Goal: Information Seeking & Learning: Learn about a topic

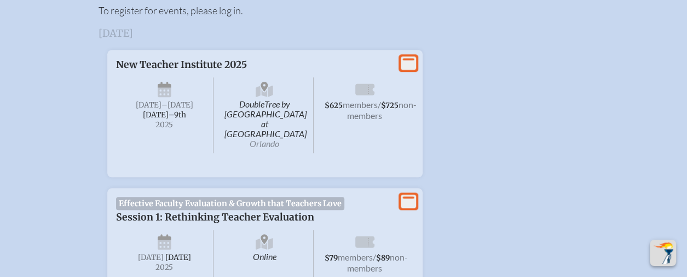
scroll to position [440, 0]
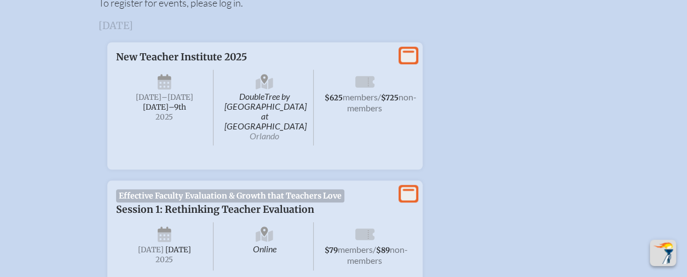
click at [266, 104] on span "DoubleTree by [GEOGRAPHIC_DATA] at [GEOGRAPHIC_DATA]" at bounding box center [265, 108] width 98 height 76
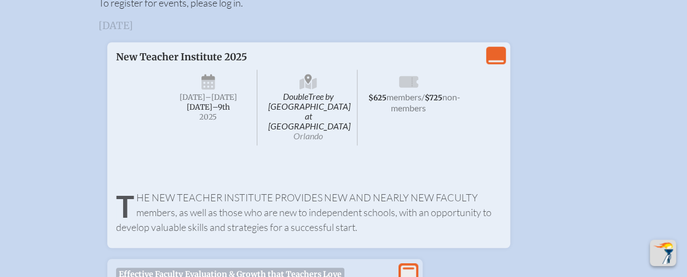
scroll to position [452, 4]
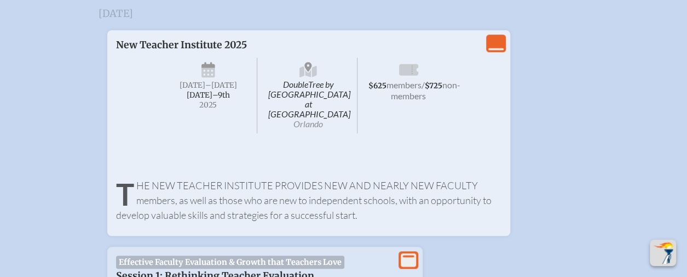
click at [377, 83] on span "$625" at bounding box center [378, 85] width 18 height 9
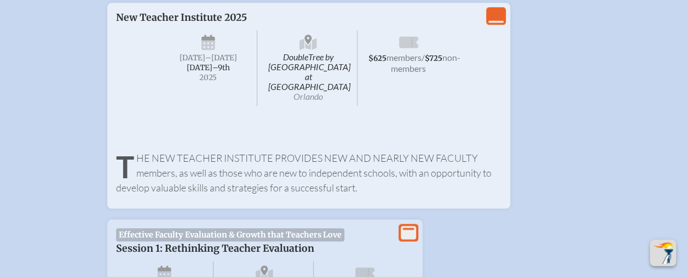
scroll to position [404, 0]
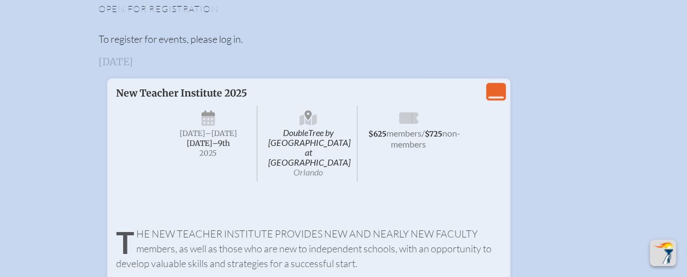
click at [392, 143] on span "non-members" at bounding box center [426, 138] width 70 height 21
drag, startPoint x: 301, startPoint y: 135, endPoint x: 299, endPoint y: 116, distance: 19.8
click at [299, 116] on span "DoubleTree by [GEOGRAPHIC_DATA] at [GEOGRAPHIC_DATA]" at bounding box center [309, 144] width 98 height 76
click at [300, 116] on icon at bounding box center [309, 119] width 18 height 18
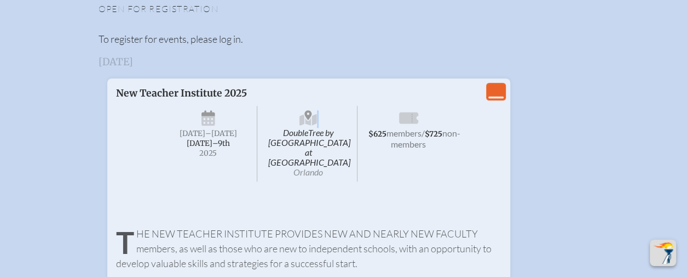
click at [300, 116] on icon at bounding box center [309, 119] width 18 height 18
click at [301, 135] on span "DoubleTree by [GEOGRAPHIC_DATA] at [GEOGRAPHIC_DATA]" at bounding box center [309, 144] width 98 height 76
click at [230, 143] on span "[DATE]–⁠9th" at bounding box center [208, 143] width 43 height 9
click at [310, 134] on span "DoubleTree by [GEOGRAPHIC_DATA] at [GEOGRAPHIC_DATA]" at bounding box center [309, 144] width 98 height 76
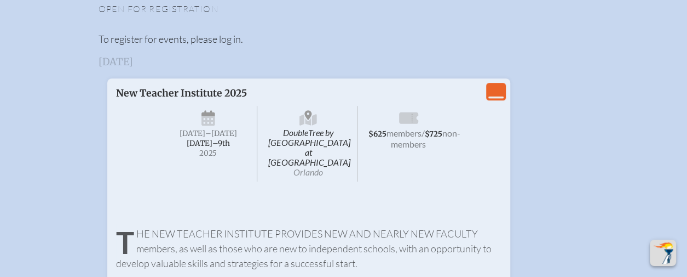
scroll to position [410, 0]
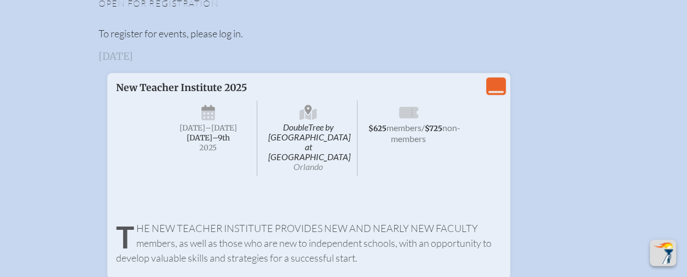
click at [494, 85] on icon "View Less" at bounding box center [495, 85] width 15 height 15
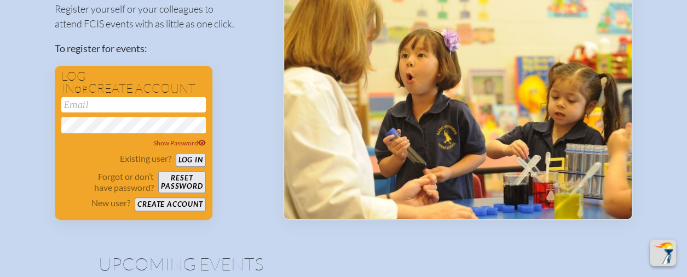
scroll to position [130, 4]
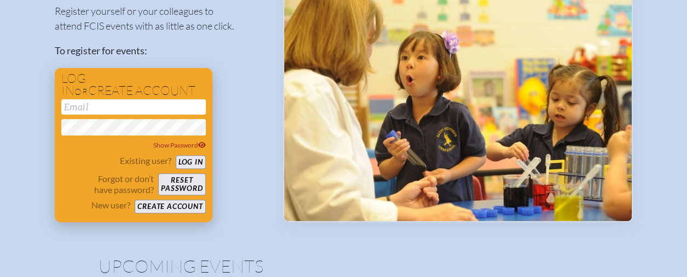
click at [161, 102] on input "email" at bounding box center [133, 106] width 145 height 15
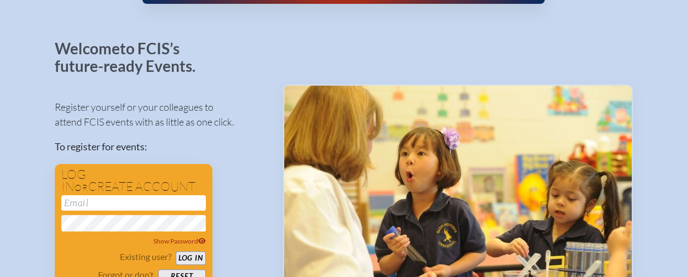
scroll to position [0, 8]
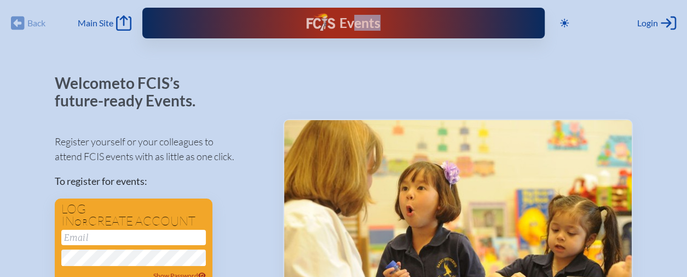
drag, startPoint x: 373, startPoint y: 19, endPoint x: 332, endPoint y: 25, distance: 41.5
click at [332, 25] on div "Events Future Ready" at bounding box center [344, 23] width 166 height 20
click at [332, 25] on div "Events" at bounding box center [344, 23] width 74 height 20
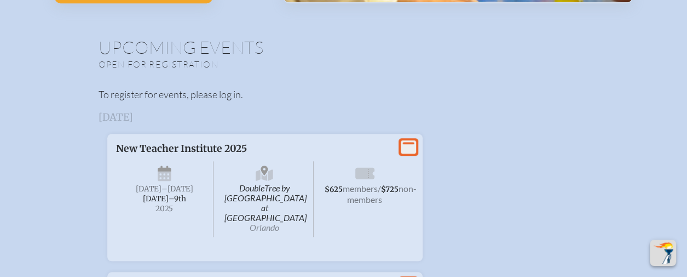
scroll to position [350, 8]
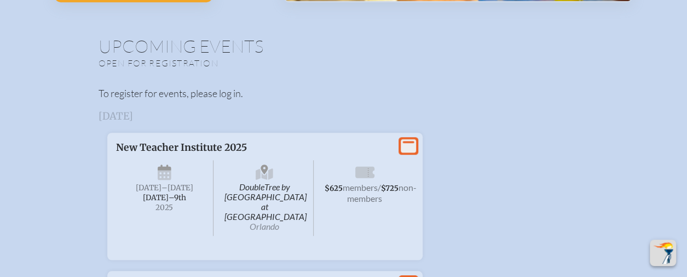
click at [350, 183] on span "members" at bounding box center [360, 187] width 35 height 10
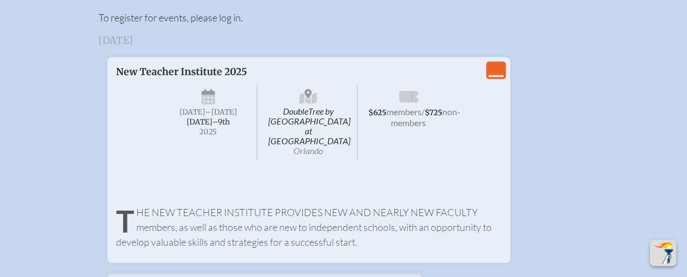
scroll to position [429, 8]
